Goal: Check status: Check status

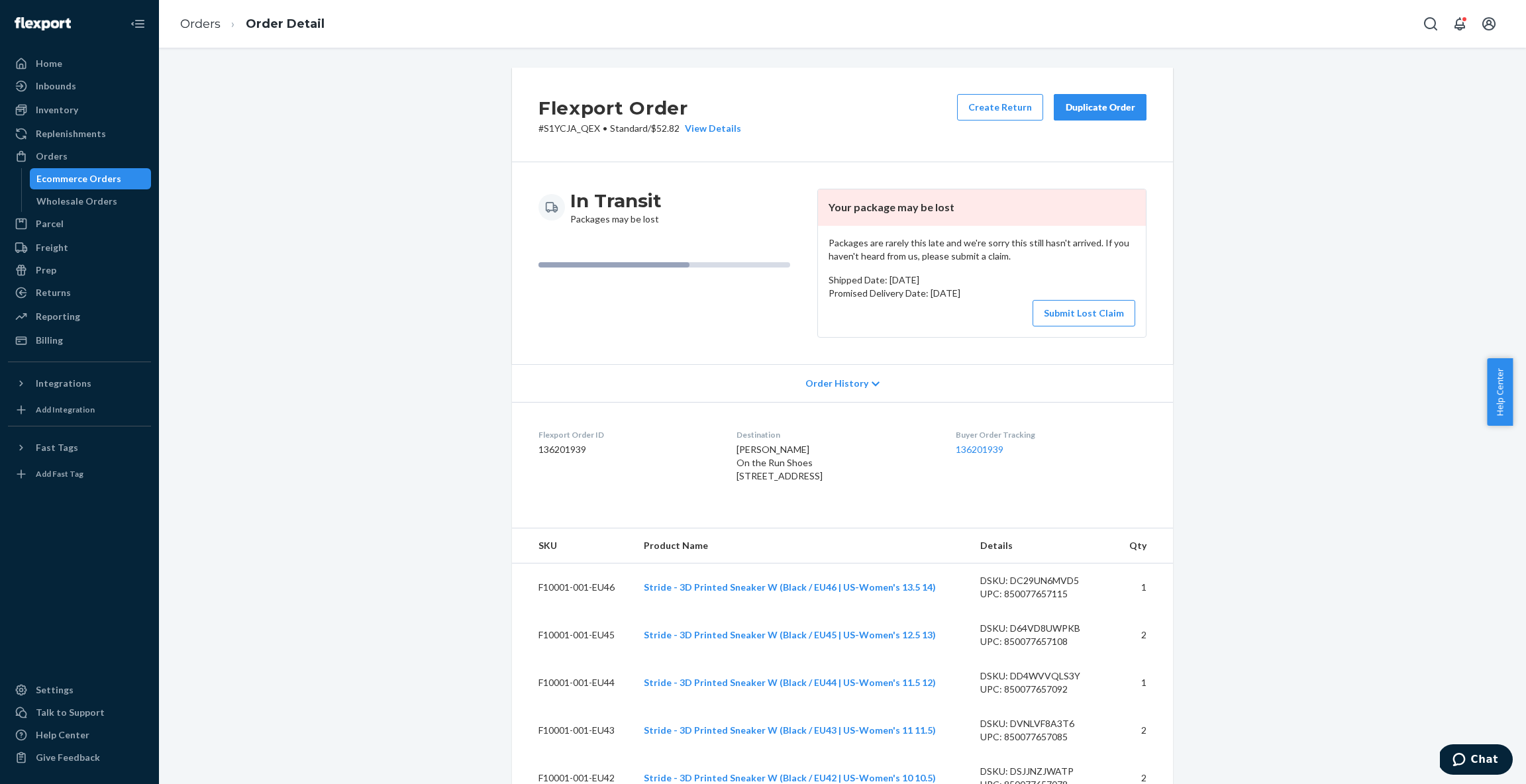
scroll to position [756, 0]
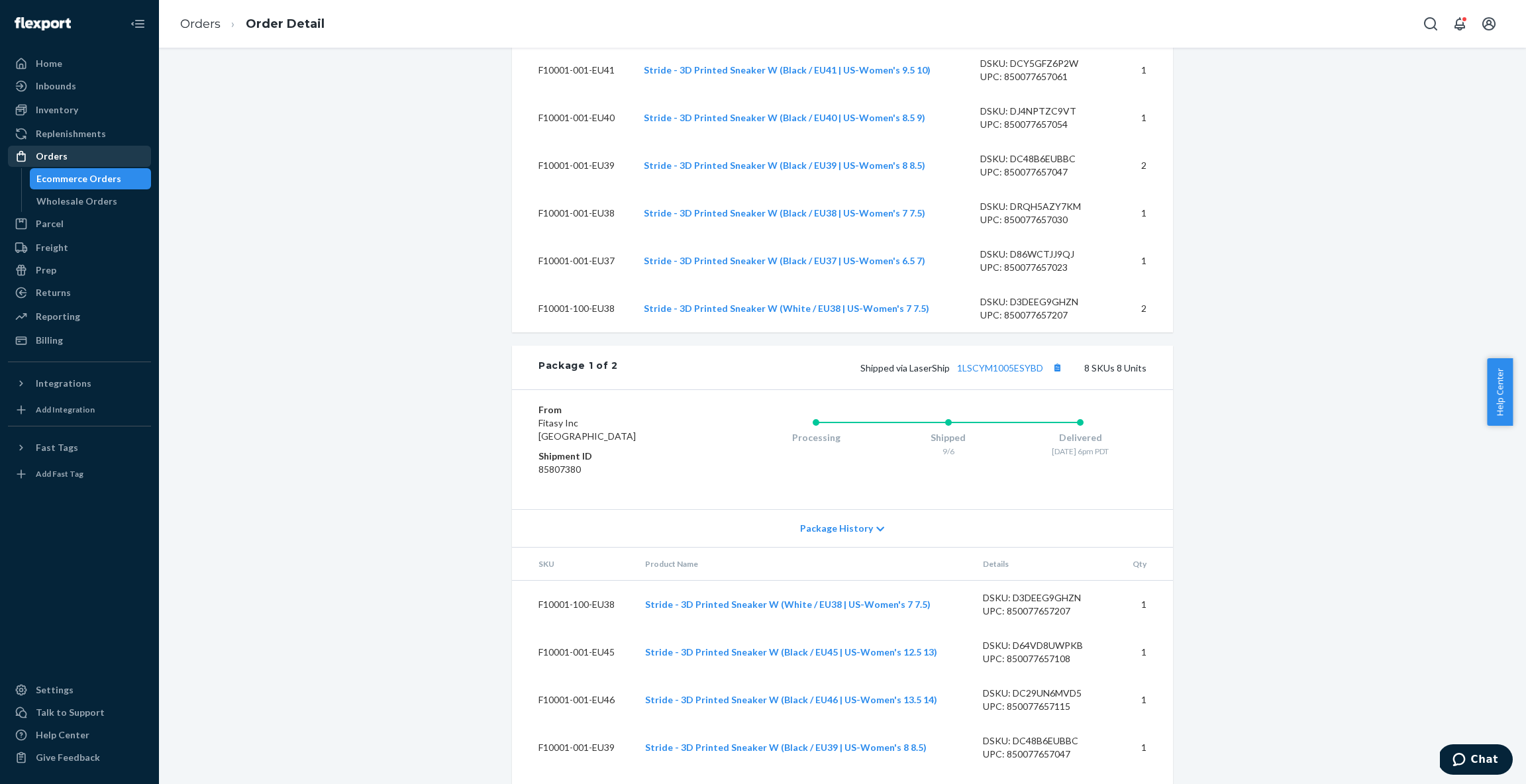
click at [60, 163] on div "Orders" at bounding box center [52, 156] width 32 height 14
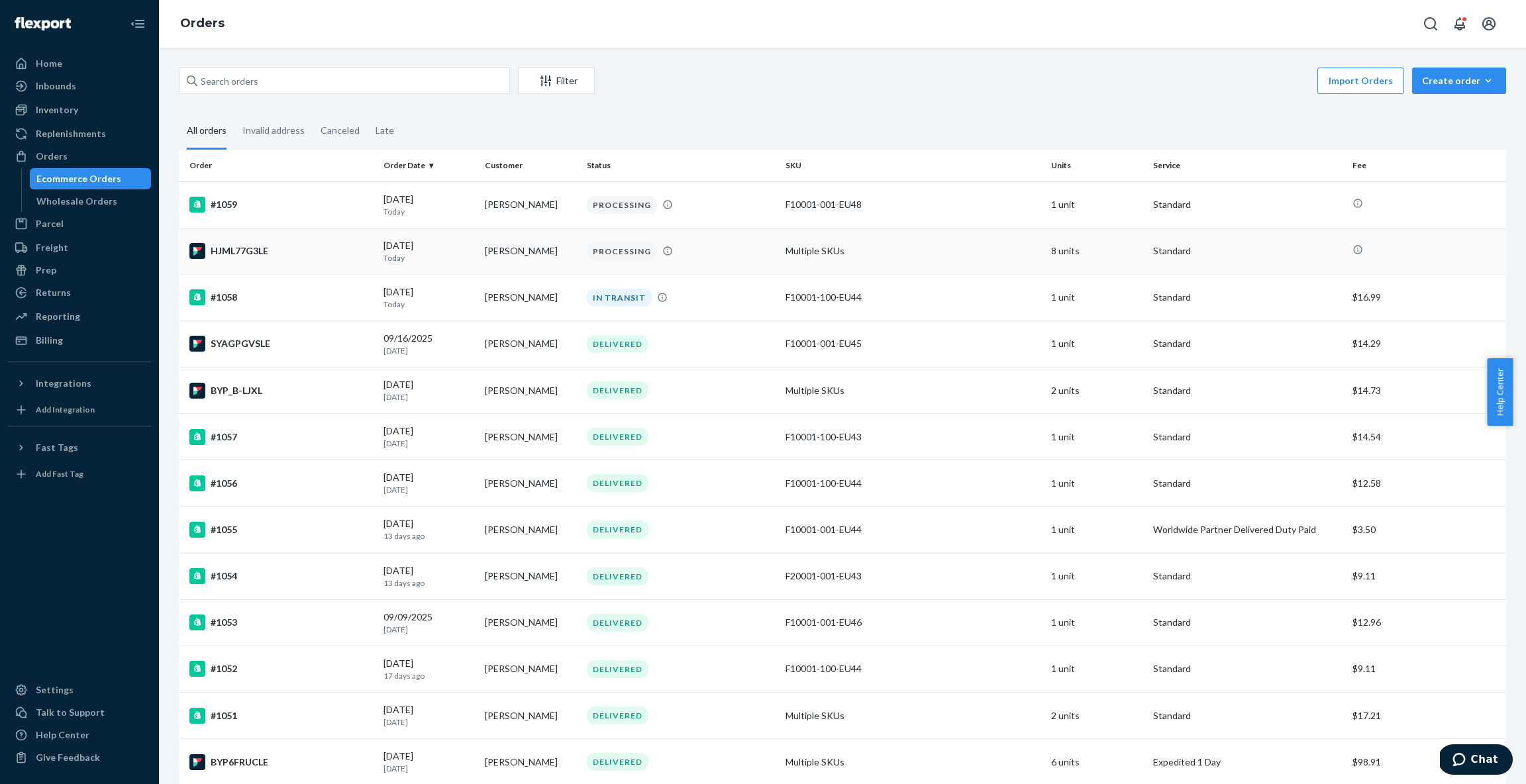
click at [728, 257] on div "PROCESSING" at bounding box center [681, 251] width 194 height 18
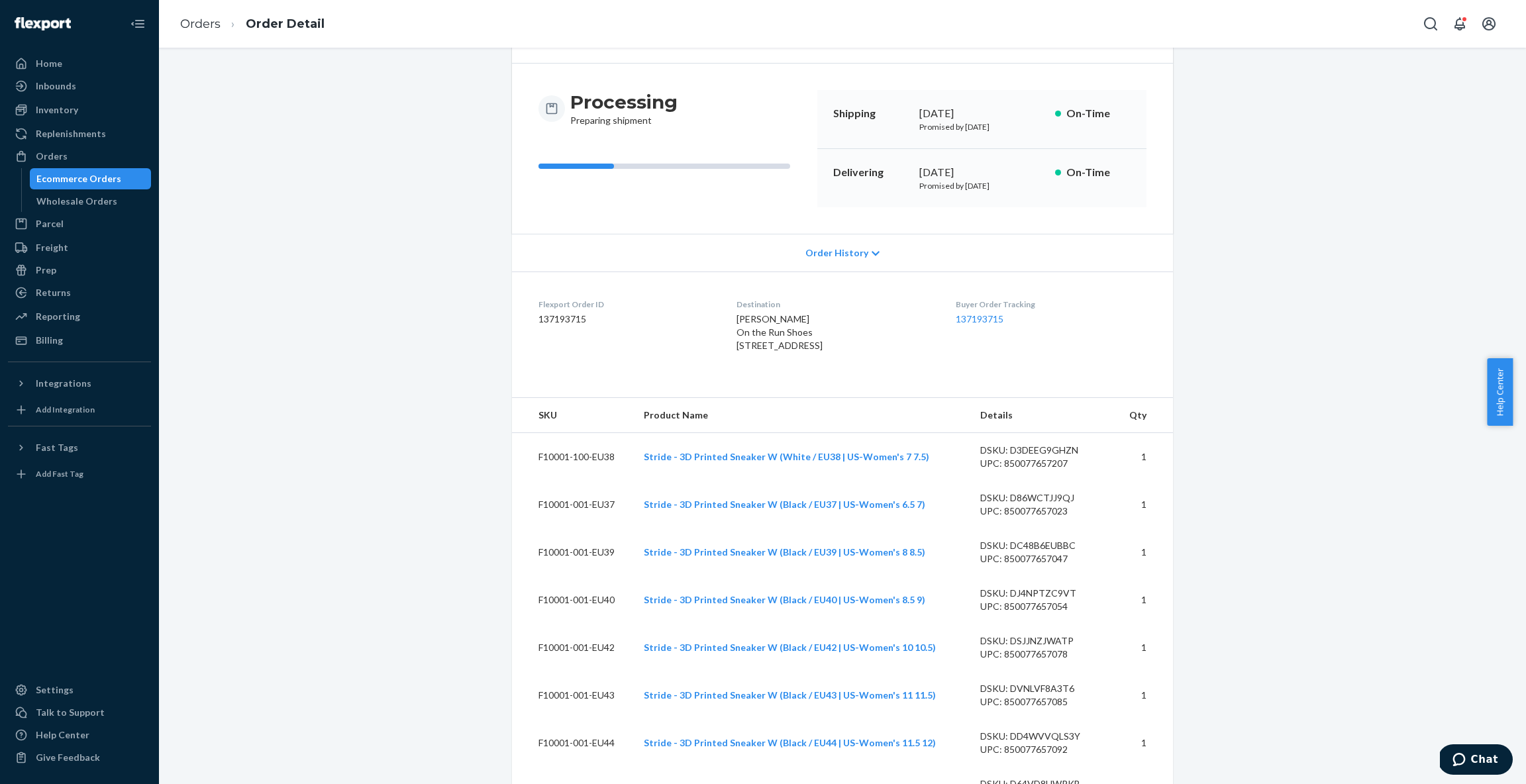
scroll to position [92, 0]
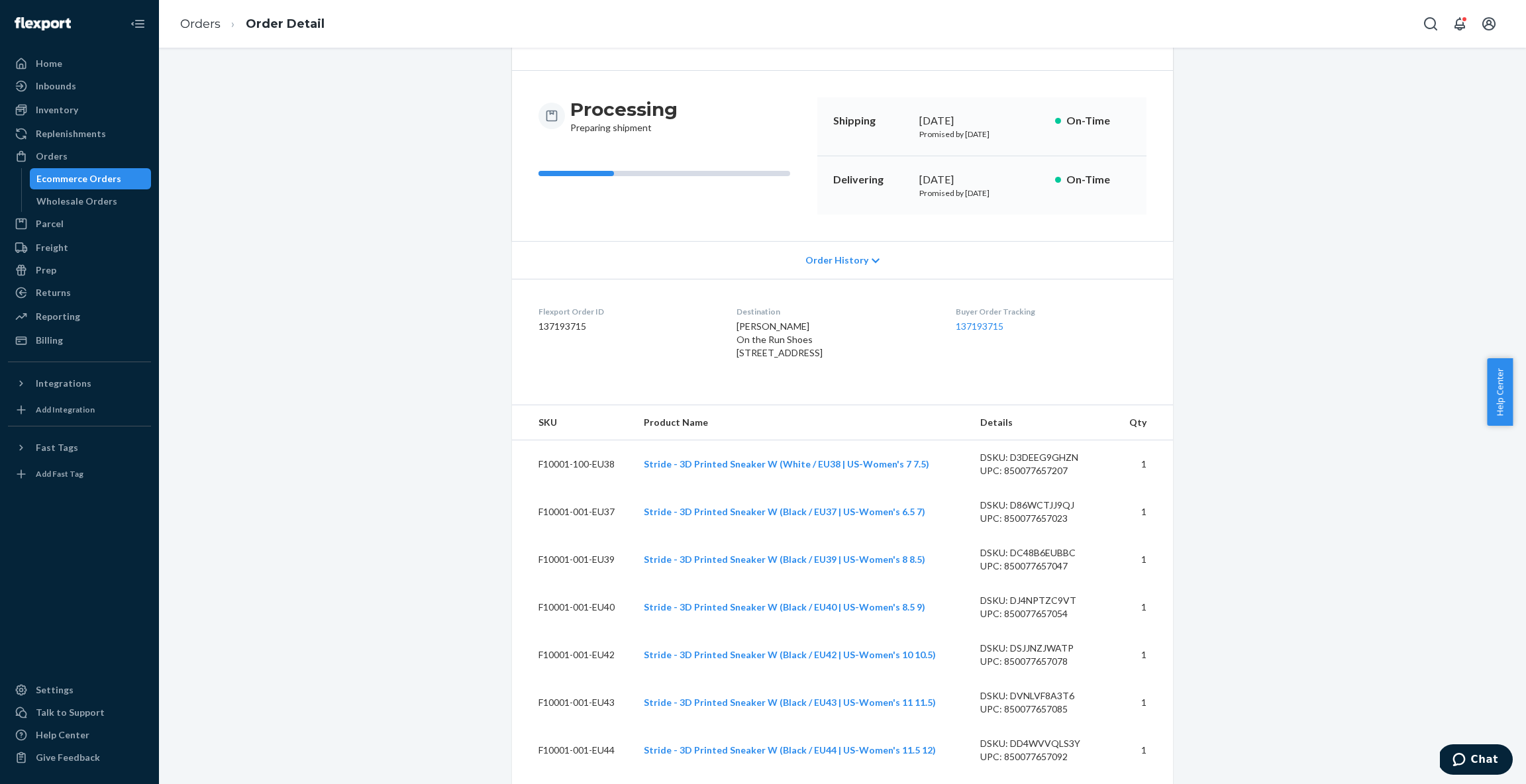
click at [857, 255] on span "Order History" at bounding box center [837, 260] width 63 height 14
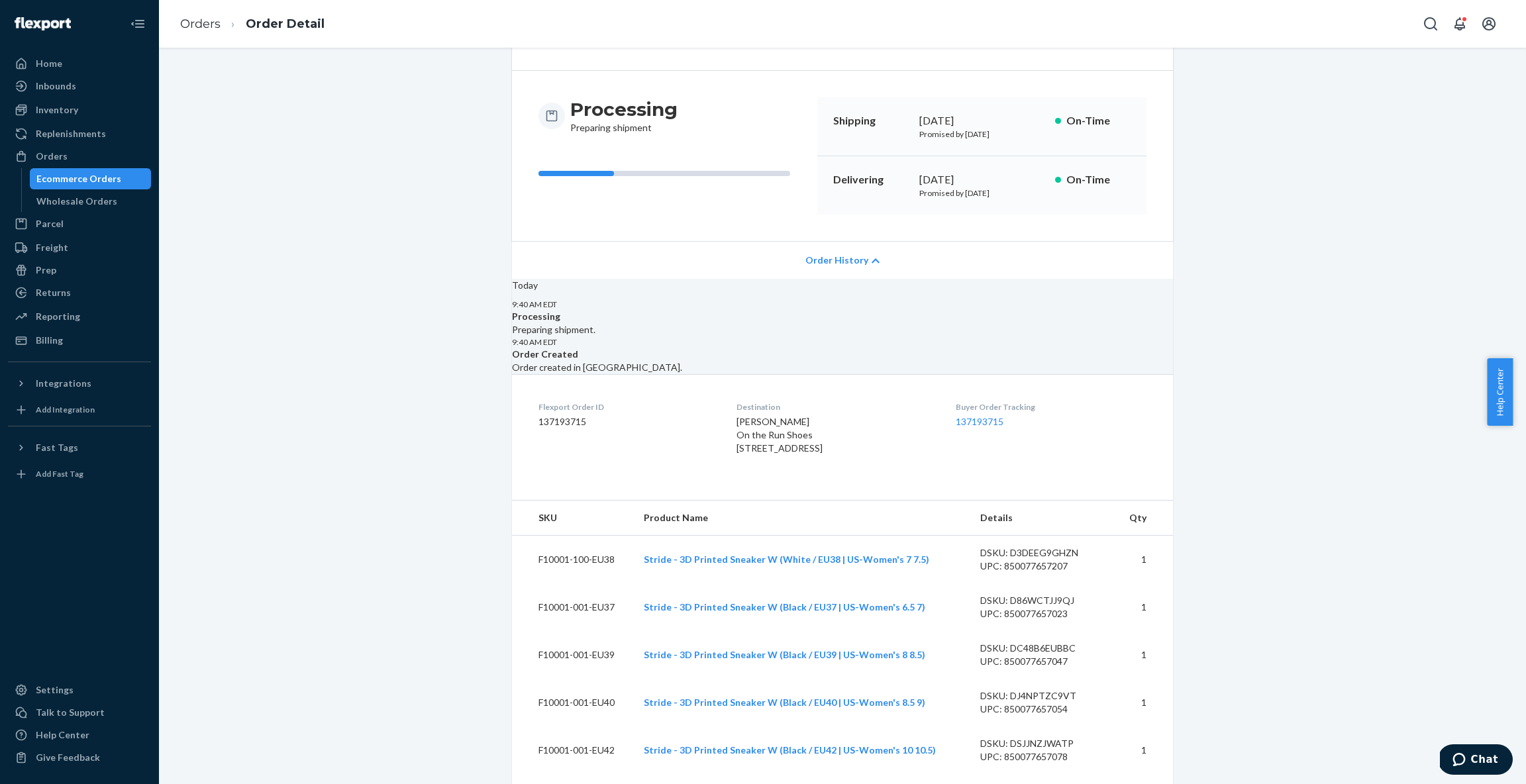
click at [861, 257] on div "Order History" at bounding box center [843, 260] width 661 height 37
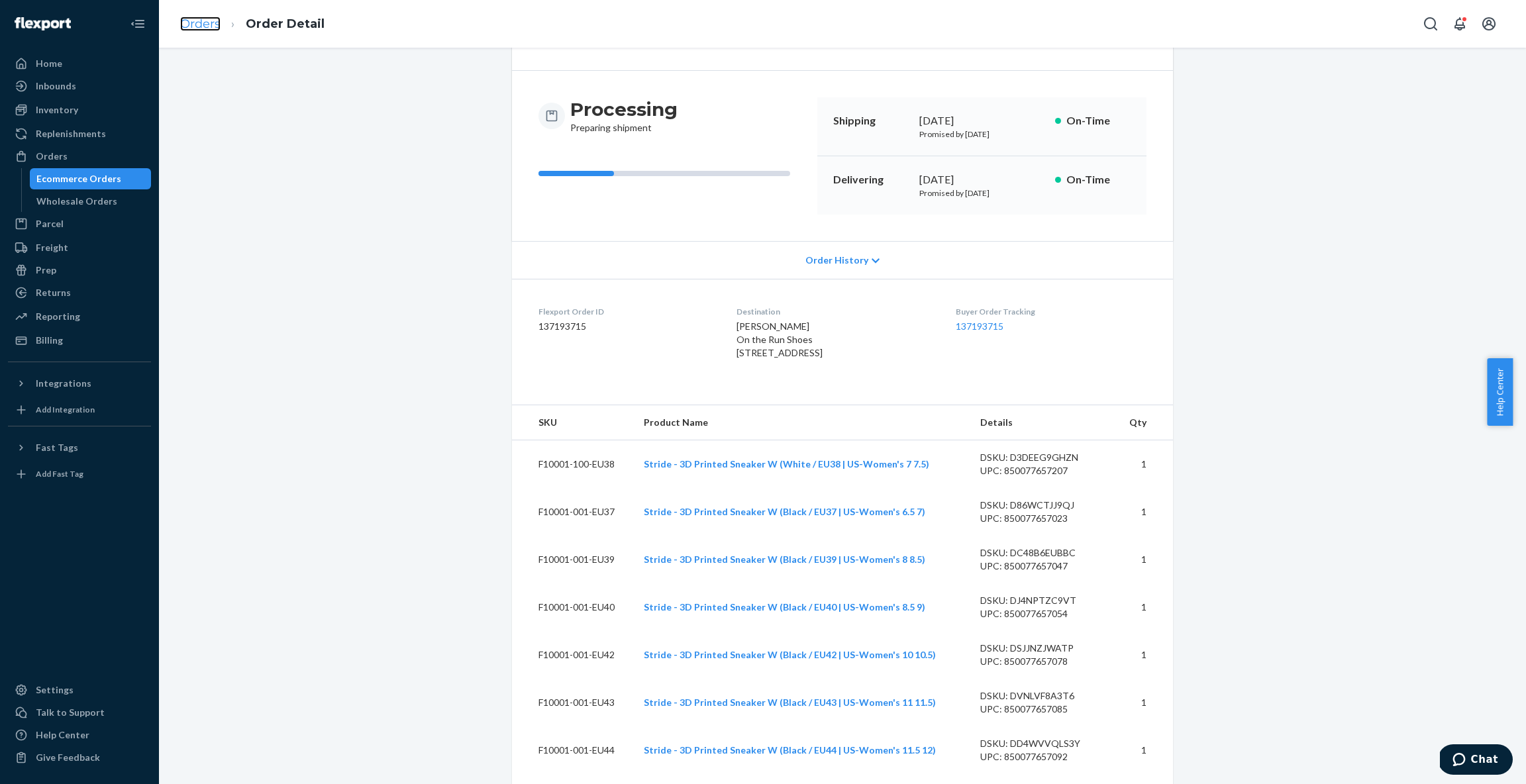
click at [192, 25] on link "Orders" at bounding box center [200, 24] width 41 height 14
